Goal: Transaction & Acquisition: Obtain resource

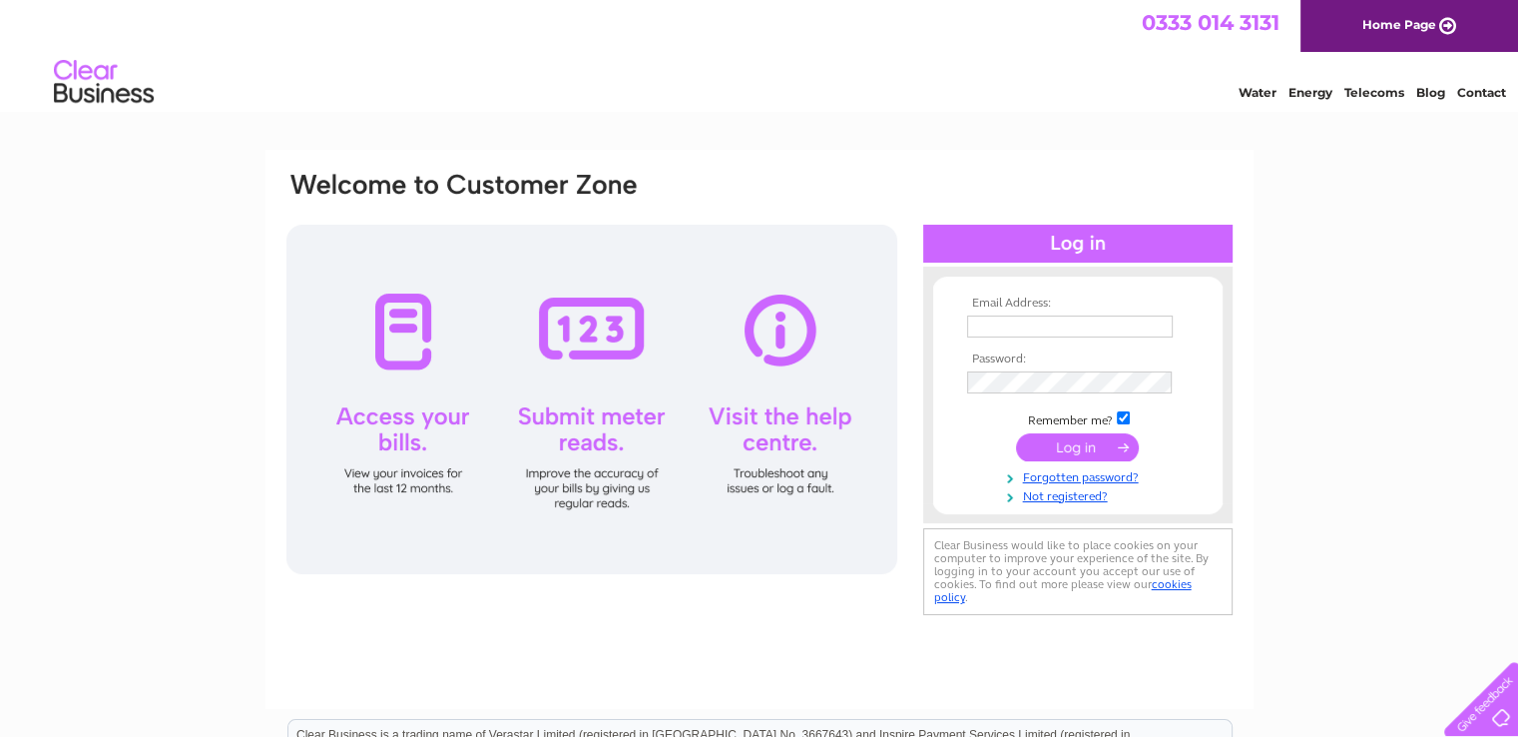
type input "marie@rimickfloors.com"
click at [1051, 448] on input "submit" at bounding box center [1077, 447] width 123 height 28
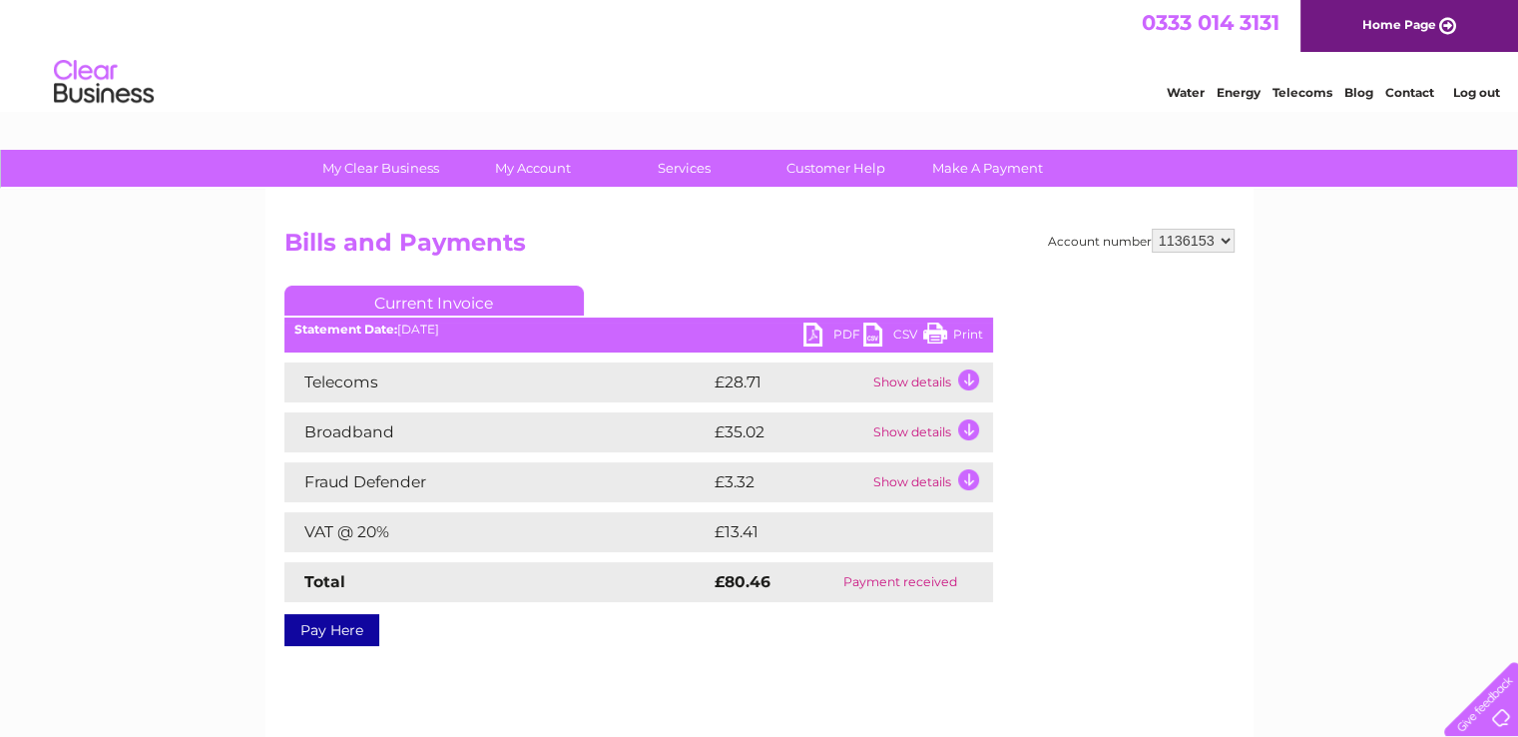
click at [815, 323] on link "PDF" at bounding box center [834, 336] width 60 height 29
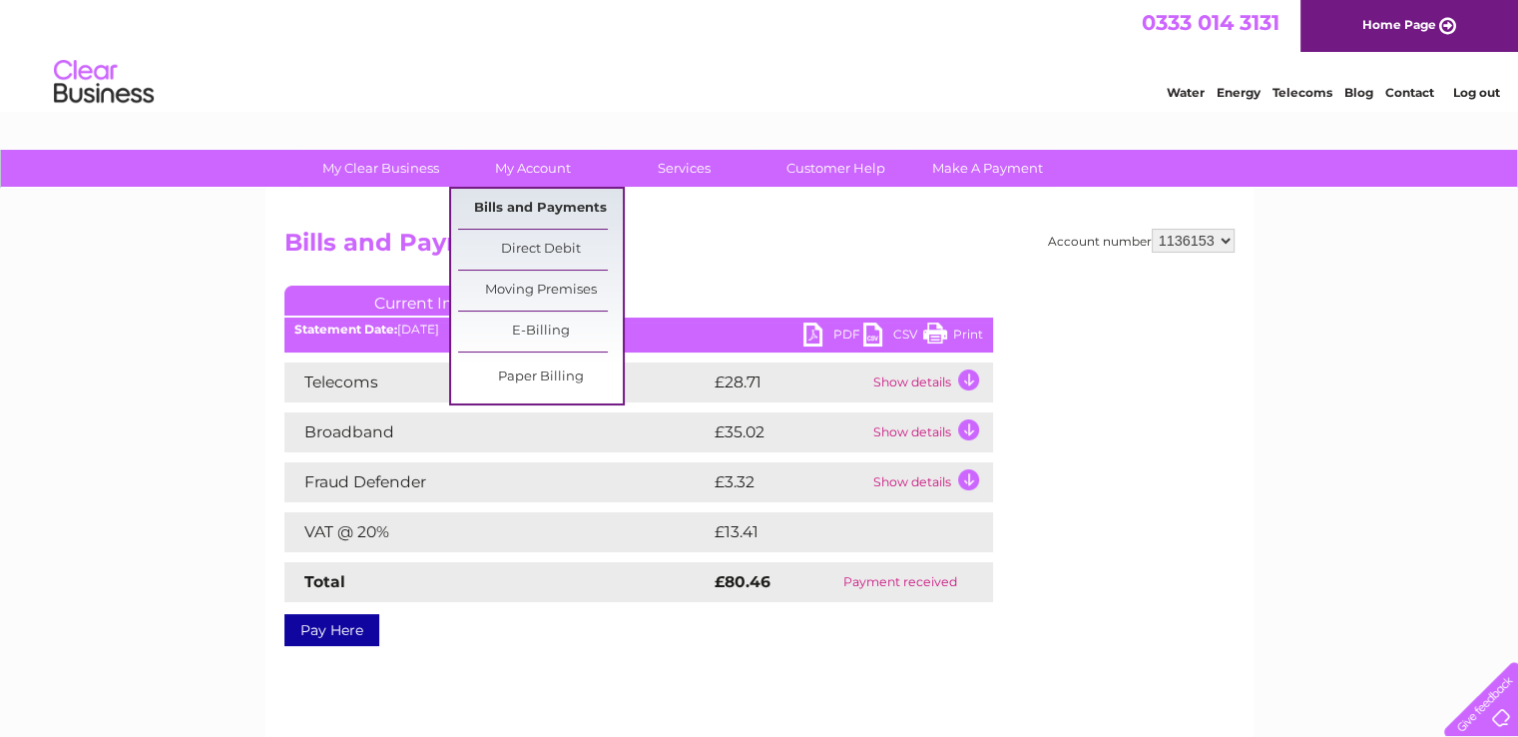
click at [519, 198] on link "Bills and Payments" at bounding box center [540, 209] width 165 height 40
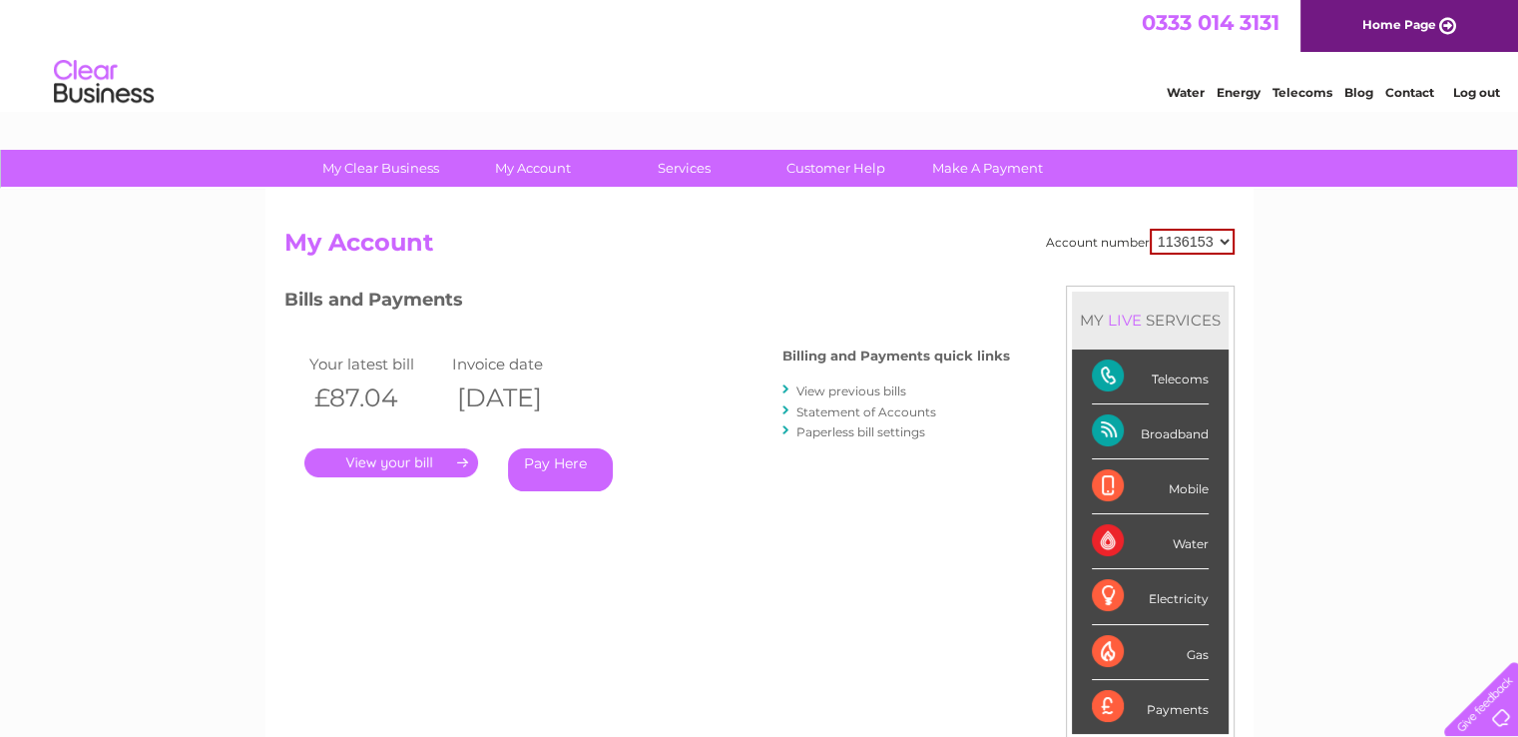
click at [412, 463] on link "." at bounding box center [391, 462] width 174 height 29
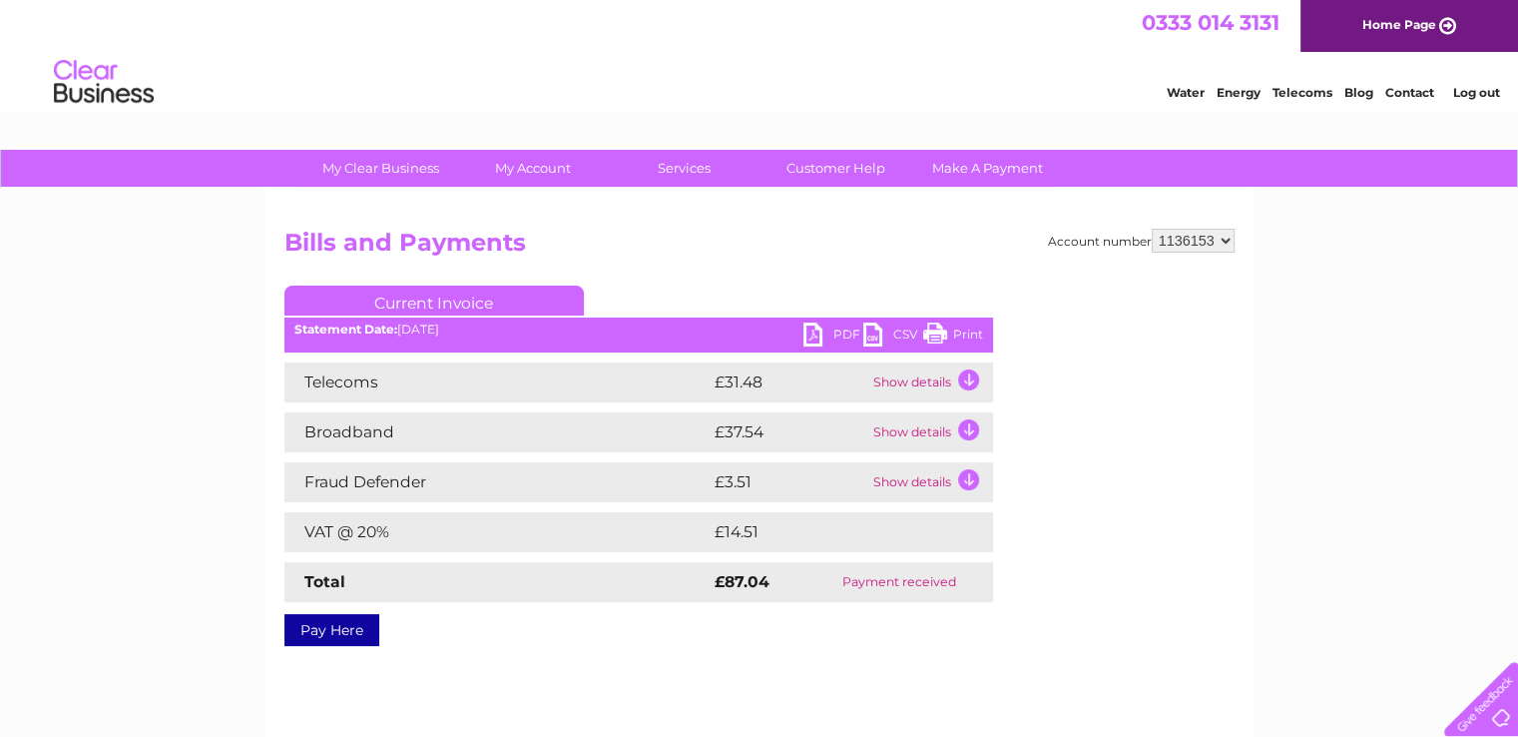
click at [817, 333] on link "PDF" at bounding box center [834, 336] width 60 height 29
